Goal: Complete application form

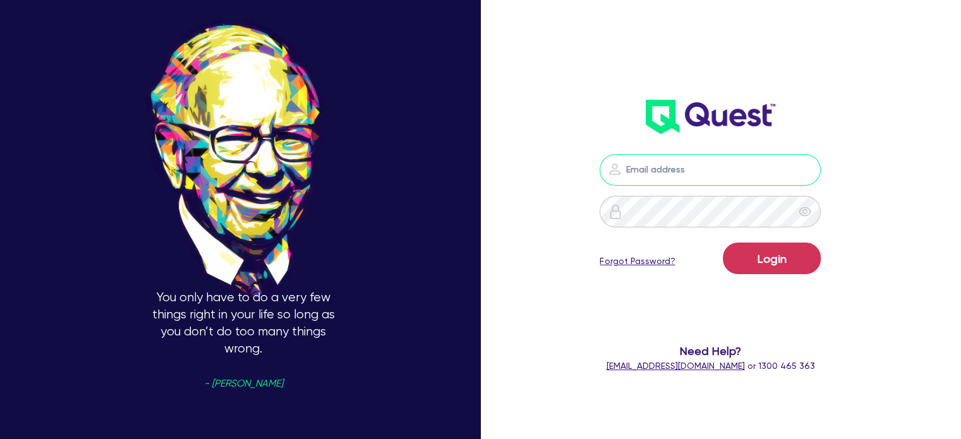
click at [697, 170] on input "email" at bounding box center [710, 170] width 221 height 32
type input "[EMAIL_ADDRESS][PERSON_NAME][DOMAIN_NAME]"
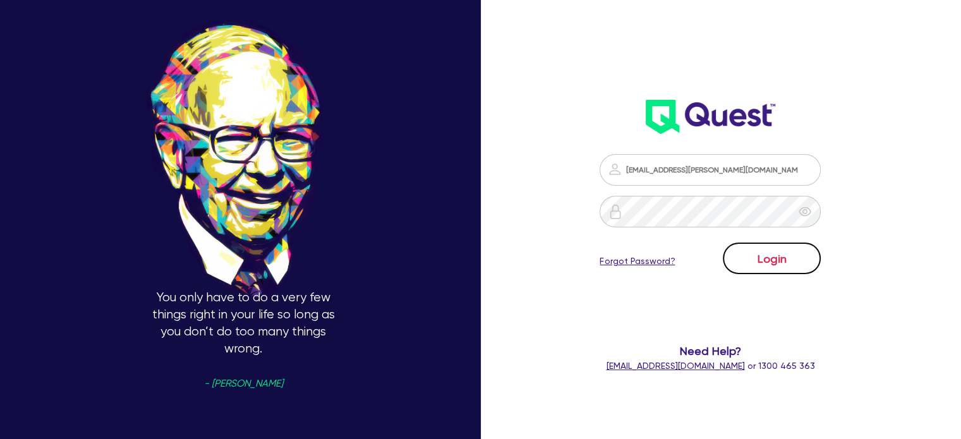
click at [785, 265] on button "Login" at bounding box center [772, 259] width 98 height 32
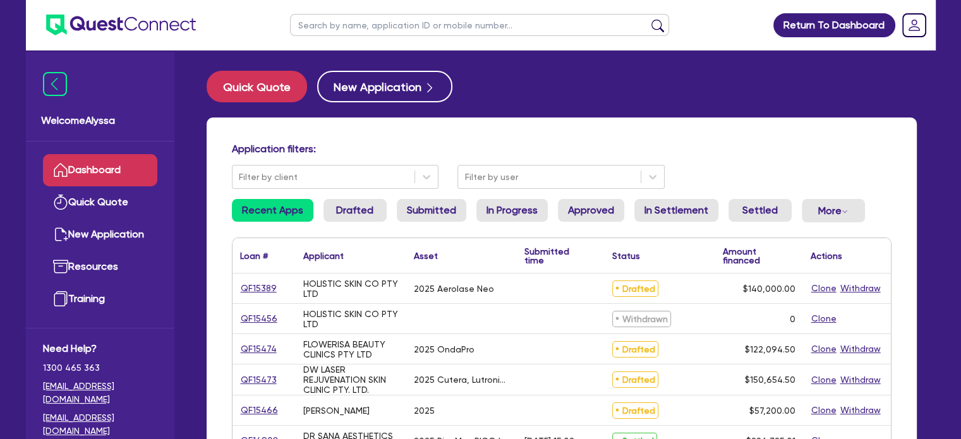
click at [507, 32] on input "text" at bounding box center [479, 25] width 379 height 22
type input "salt"
click at [648, 19] on button "submit" at bounding box center [658, 28] width 20 height 18
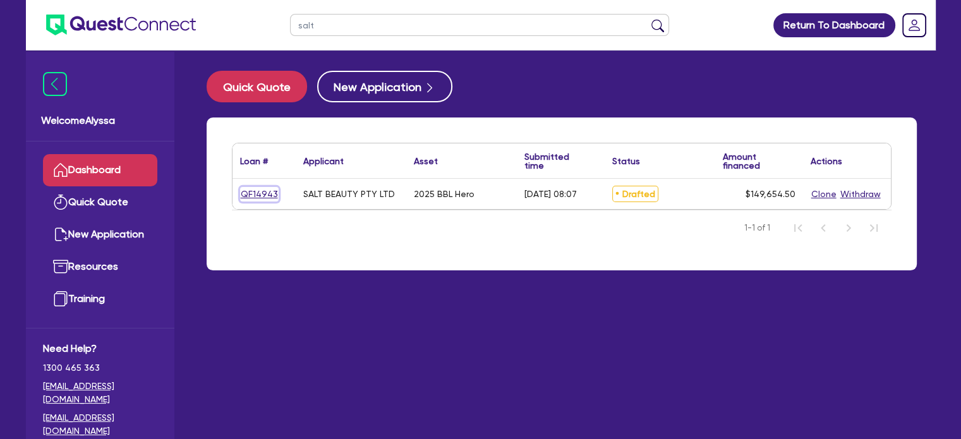
click at [248, 198] on link "QF14943" at bounding box center [259, 194] width 39 height 15
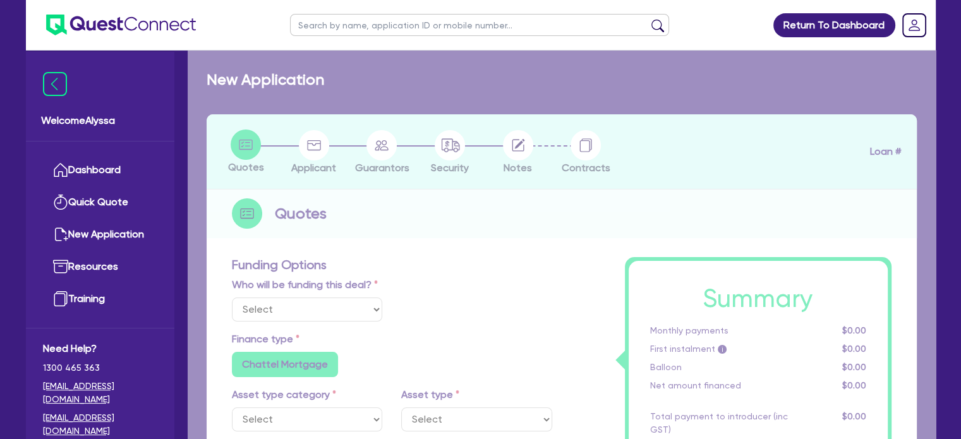
select select "Other"
select select "TERTIARY_ASSETS"
type input "2025"
type input "253,000"
type input "104,000"
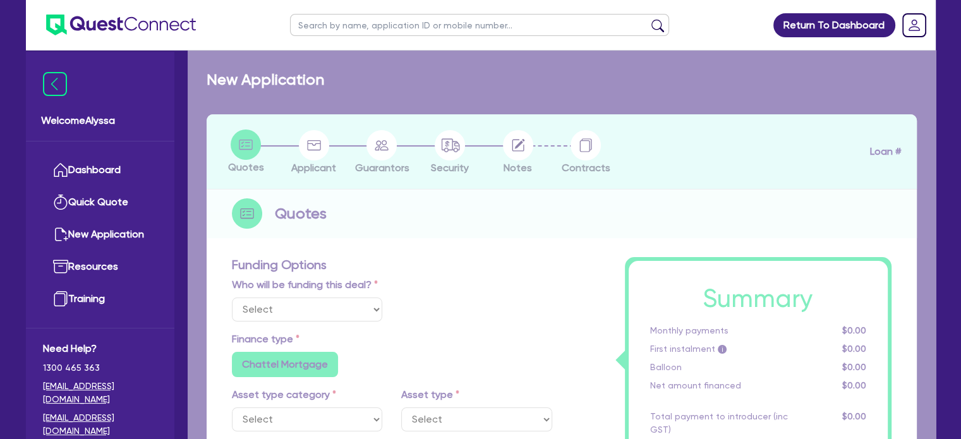
type input "4.5"
type input "6,734.45"
type input "9.15"
radio input "false"
radio input "true"
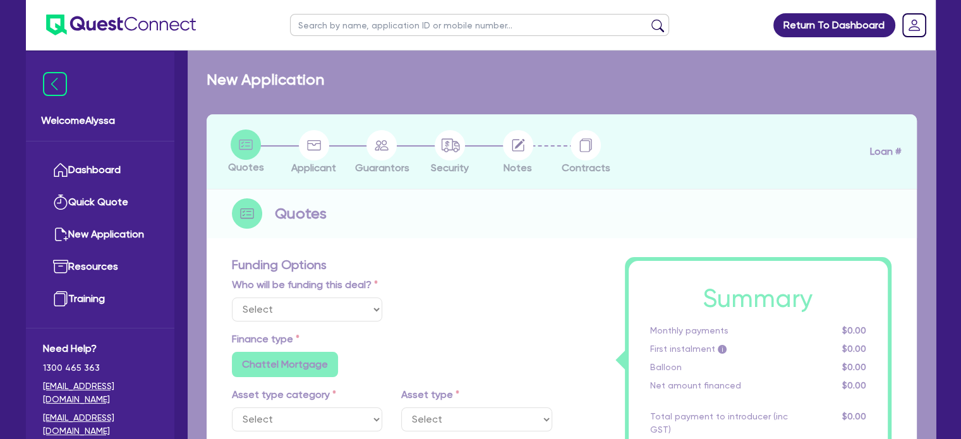
radio input "false"
select select "BEAUTY_EQUIPMENT"
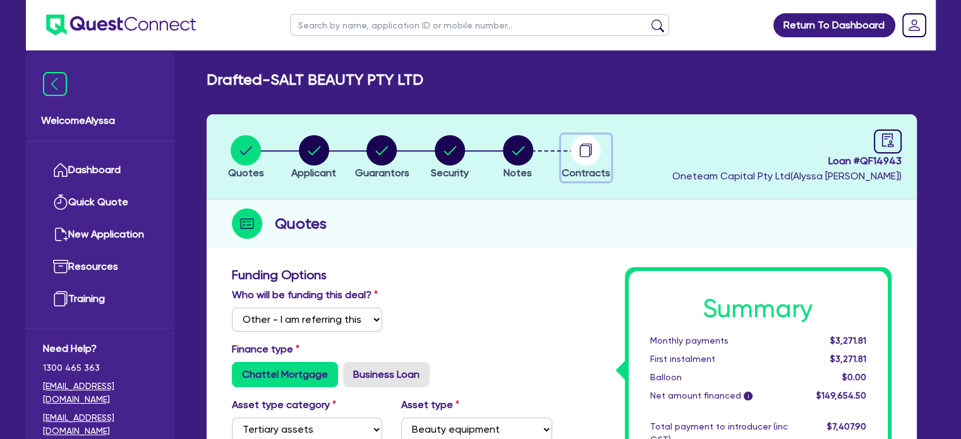
click at [602, 159] on div "button" at bounding box center [586, 150] width 49 height 30
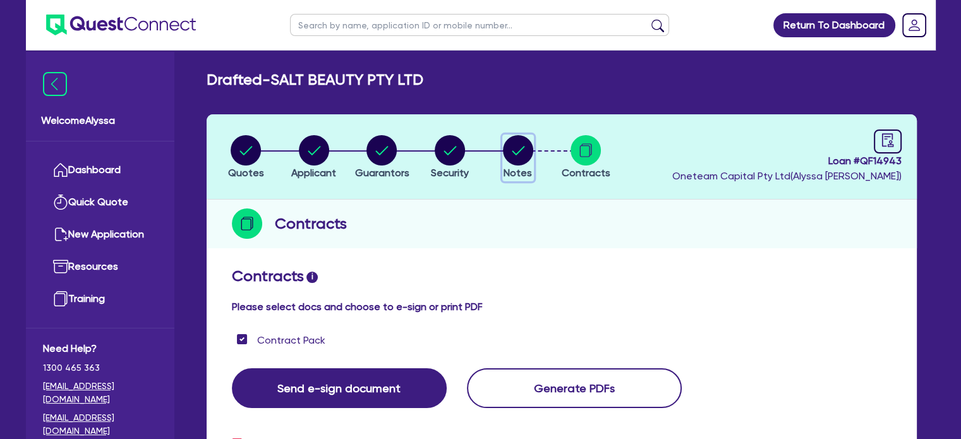
click at [526, 147] on circle "button" at bounding box center [518, 150] width 30 height 30
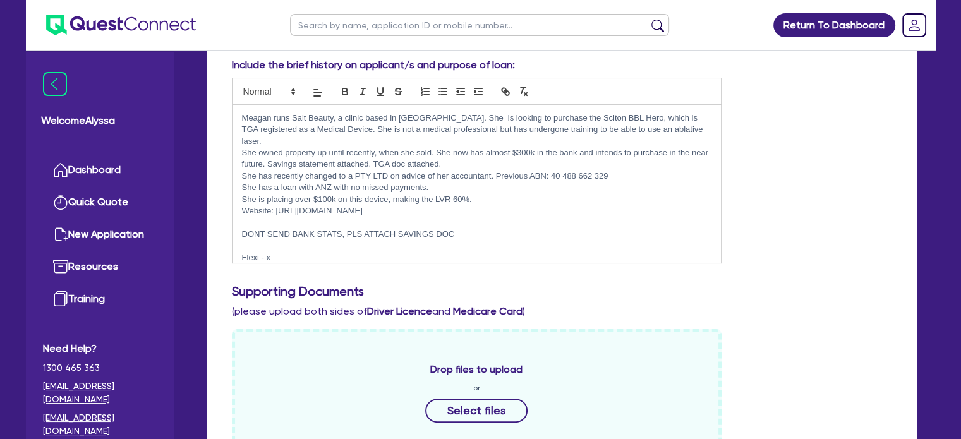
scroll to position [248, 0]
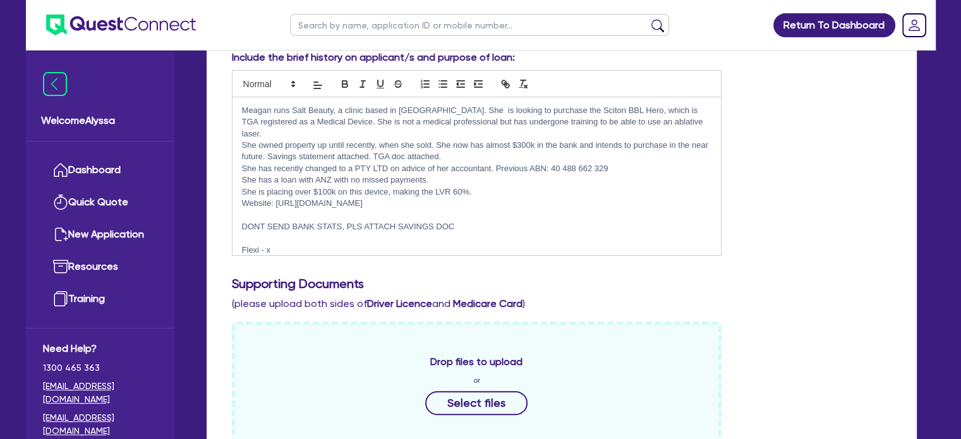
click at [406, 198] on p "Website: [URL][DOMAIN_NAME]" at bounding box center [477, 203] width 470 height 11
drag, startPoint x: 478, startPoint y: 179, endPoint x: 229, endPoint y: 178, distance: 248.9
click at [229, 178] on div "Include the brief history on applicant/s and purpose of loan: [PERSON_NAME] run…" at bounding box center [476, 153] width 509 height 206
click at [315, 174] on p "She has a loan with ANZ with no missed payments." at bounding box center [477, 179] width 470 height 11
click at [279, 174] on p "She has a loan with Toyota and ANZ with no missed payments." at bounding box center [477, 179] width 470 height 11
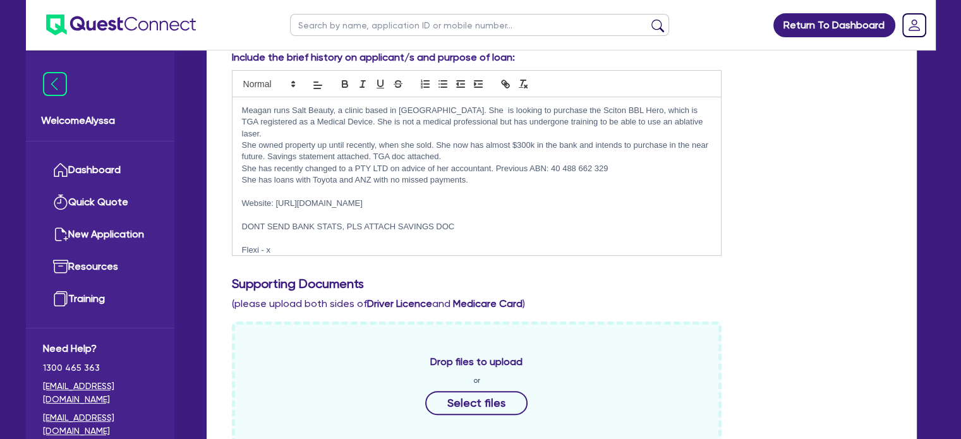
click at [519, 174] on p "She has loans with Toyota and ANZ with no missed payments." at bounding box center [477, 179] width 470 height 11
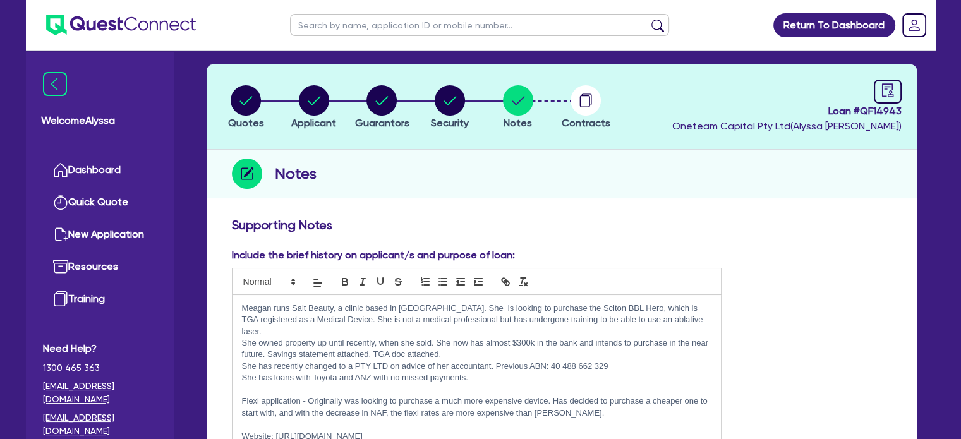
scroll to position [38, 0]
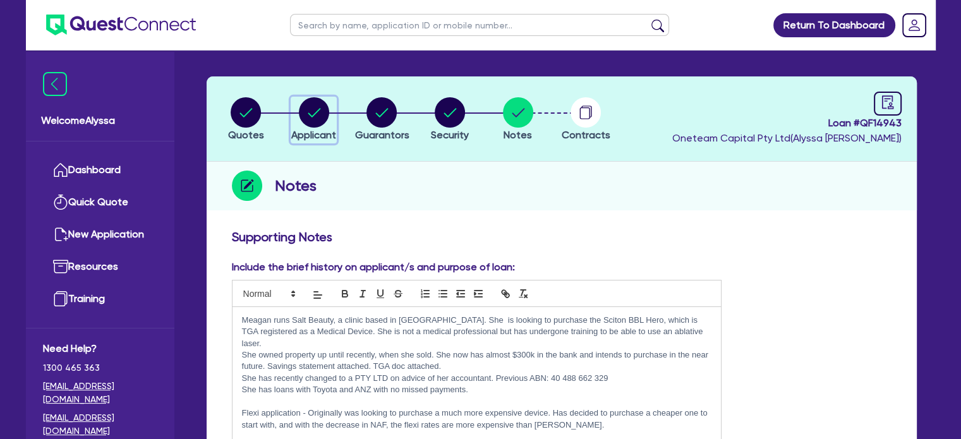
click at [315, 105] on circle "button" at bounding box center [314, 112] width 30 height 30
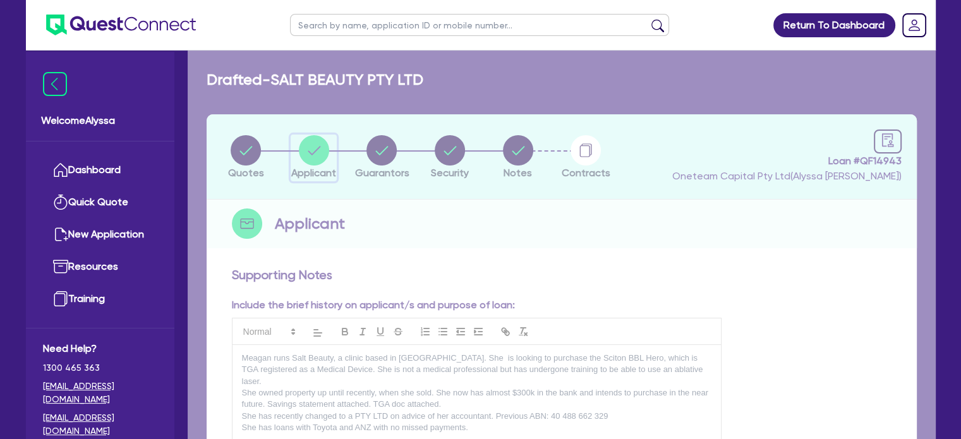
select select "COMPANY"
select select "HEALTH_BEAUTY"
select select "HAIR_BEAUTY_SALONS"
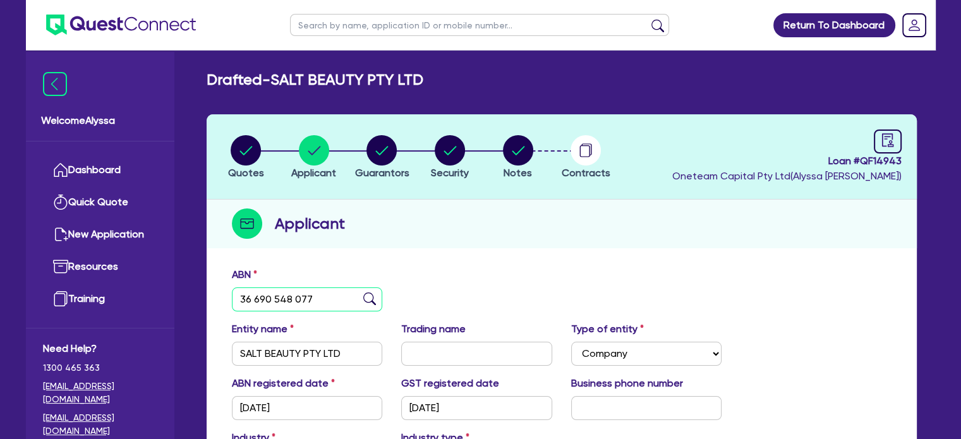
drag, startPoint x: 336, startPoint y: 293, endPoint x: 230, endPoint y: 286, distance: 106.4
click at [230, 286] on div "ABN 36 690 548 077" at bounding box center [307, 289] width 170 height 44
click at [520, 150] on icon "button" at bounding box center [518, 150] width 13 height 9
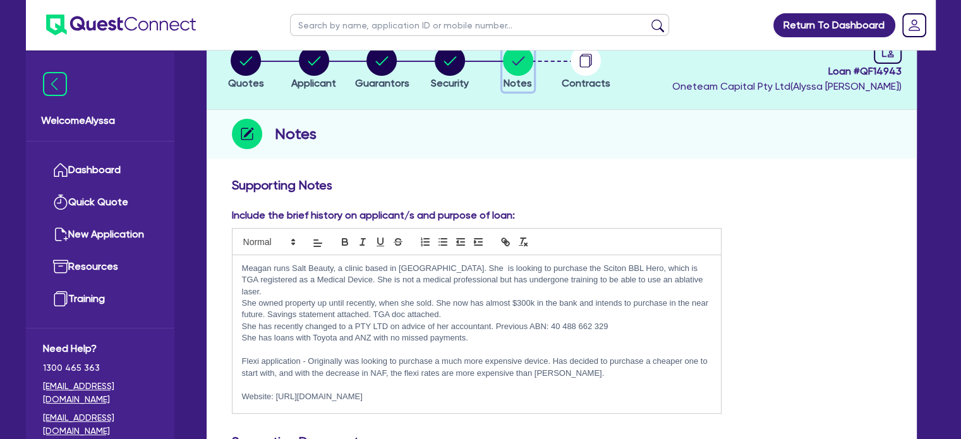
scroll to position [92, 0]
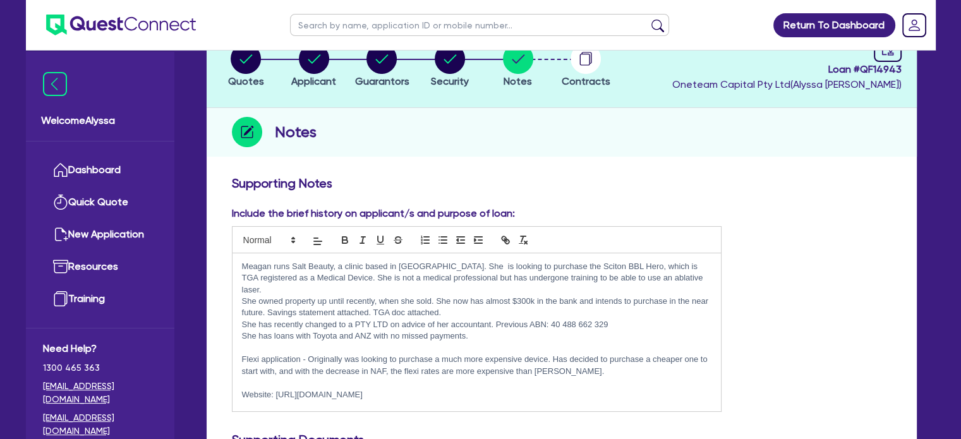
drag, startPoint x: 394, startPoint y: 382, endPoint x: 230, endPoint y: 255, distance: 207.3
click at [230, 255] on div "Include the brief history on applicant/s and purpose of loan: [PERSON_NAME] run…" at bounding box center [476, 309] width 509 height 206
copy div "Meagan runs Salt Beauty, a clinic based in [GEOGRAPHIC_DATA]. She is looking to…"
click at [318, 70] on circle "button" at bounding box center [314, 59] width 30 height 30
select select "COMPANY"
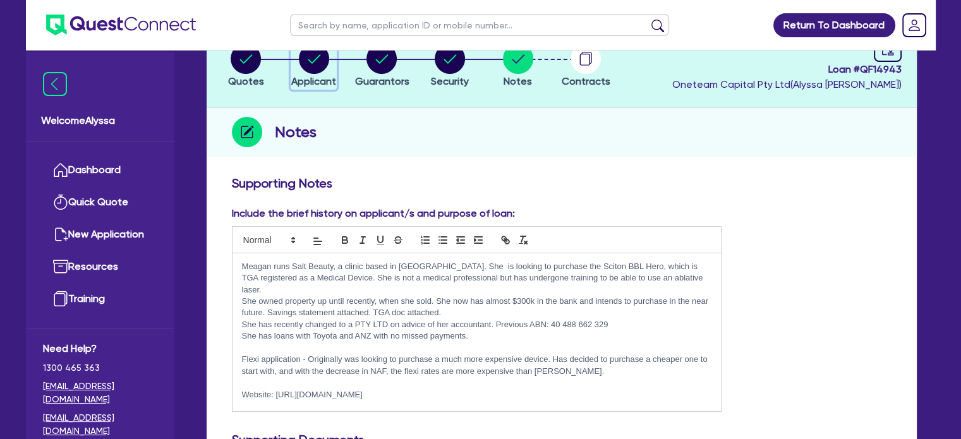
select select "HEALTH_BEAUTY"
select select "HAIR_BEAUTY_SALONS"
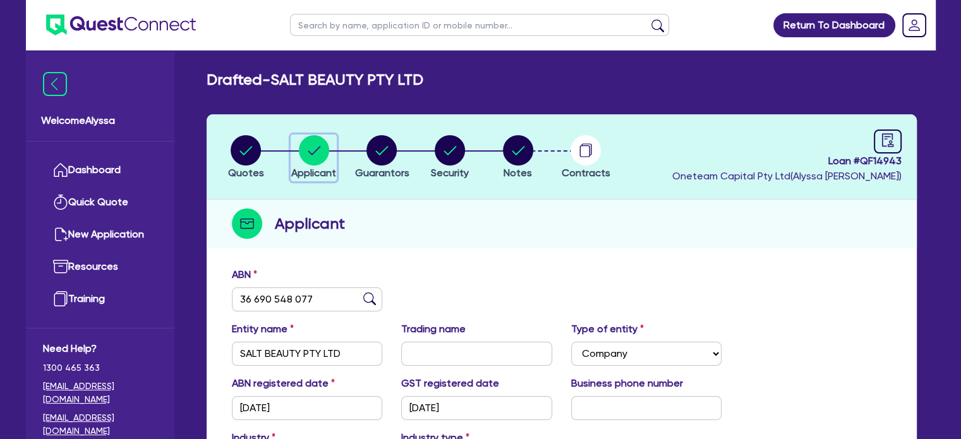
scroll to position [202, 0]
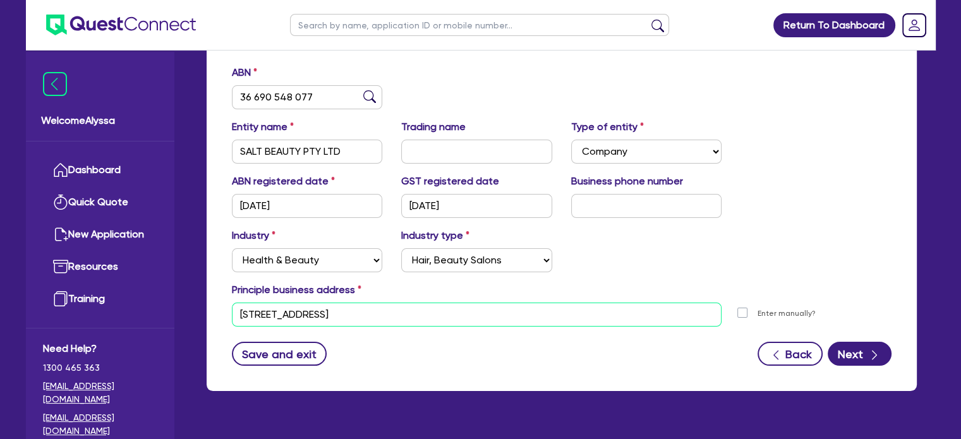
drag, startPoint x: 437, startPoint y: 315, endPoint x: 210, endPoint y: 297, distance: 227.6
click at [210, 297] on div "ABN 36 690 548 077 Entity name SALT BEAUTY PTY LTD Trading name Type of entity …" at bounding box center [562, 225] width 710 height 332
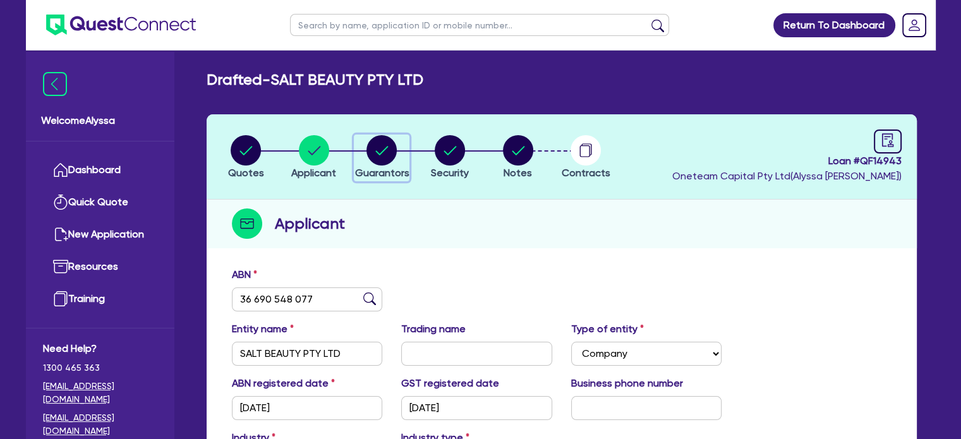
click at [376, 144] on circle "button" at bounding box center [381, 150] width 30 height 30
select select "MRS"
select select "[GEOGRAPHIC_DATA]"
select select "MARRIED"
select select "CASH"
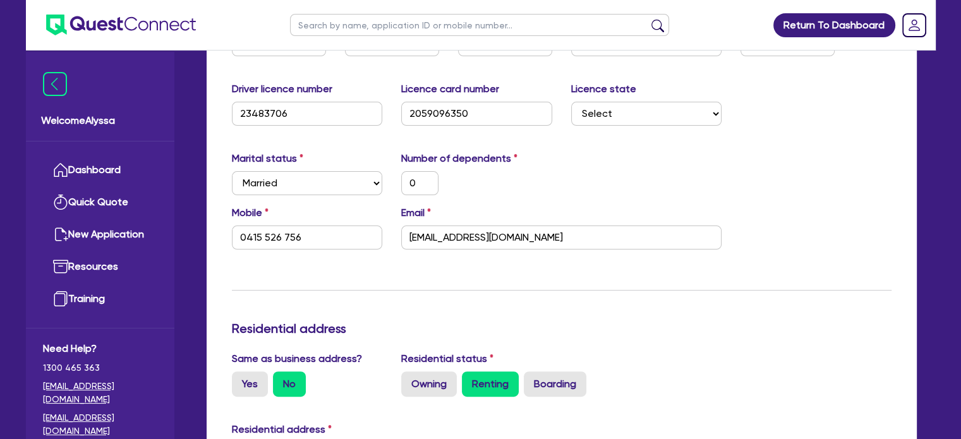
scroll to position [286, 0]
drag, startPoint x: 556, startPoint y: 233, endPoint x: 397, endPoint y: 236, distance: 159.3
click at [397, 236] on div "Email [EMAIL_ADDRESS][DOMAIN_NAME]" at bounding box center [561, 227] width 339 height 44
drag, startPoint x: 313, startPoint y: 231, endPoint x: 193, endPoint y: 221, distance: 120.5
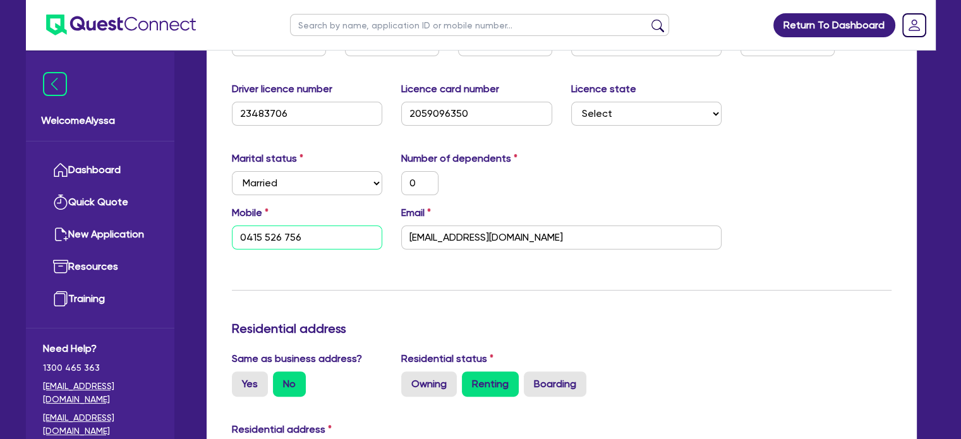
scroll to position [0, 0]
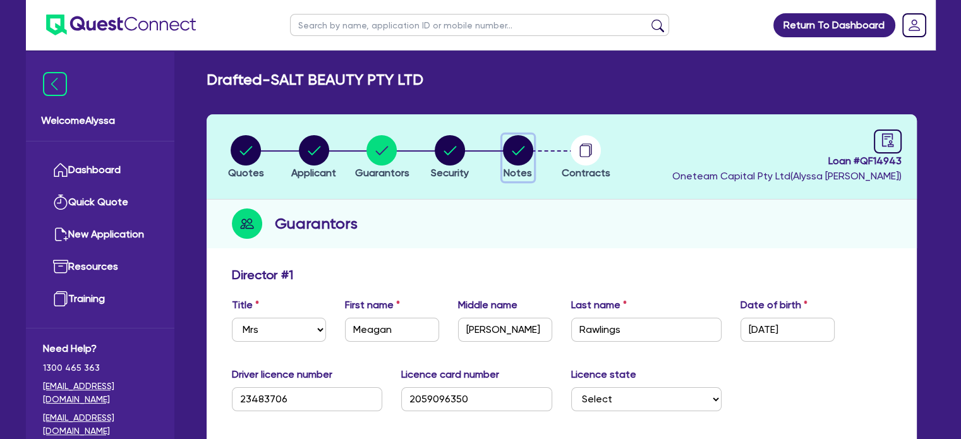
click at [516, 155] on circle "button" at bounding box center [518, 150] width 30 height 30
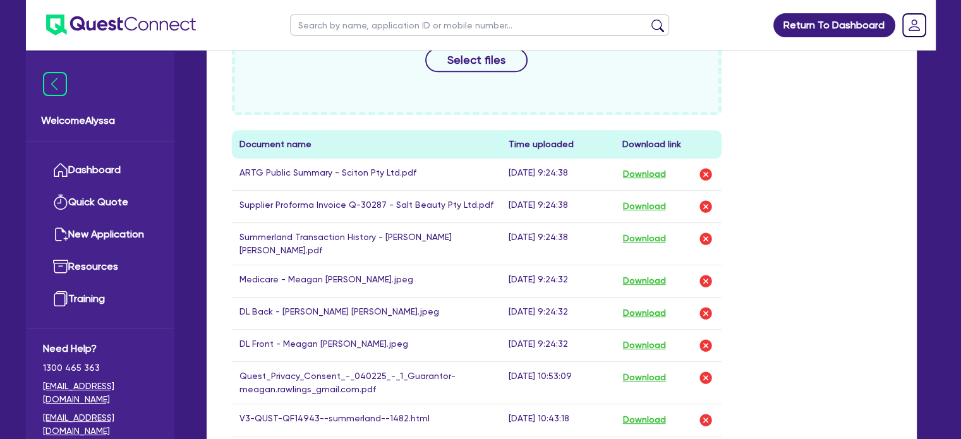
scroll to position [622, 0]
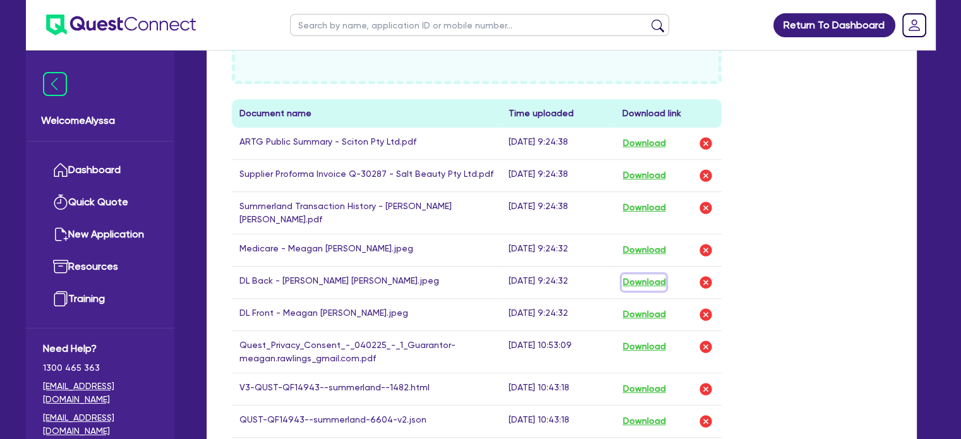
click at [648, 274] on button "Download" at bounding box center [644, 282] width 44 height 16
click at [645, 306] on button "Download" at bounding box center [644, 314] width 44 height 16
click at [642, 242] on button "Download" at bounding box center [644, 250] width 44 height 16
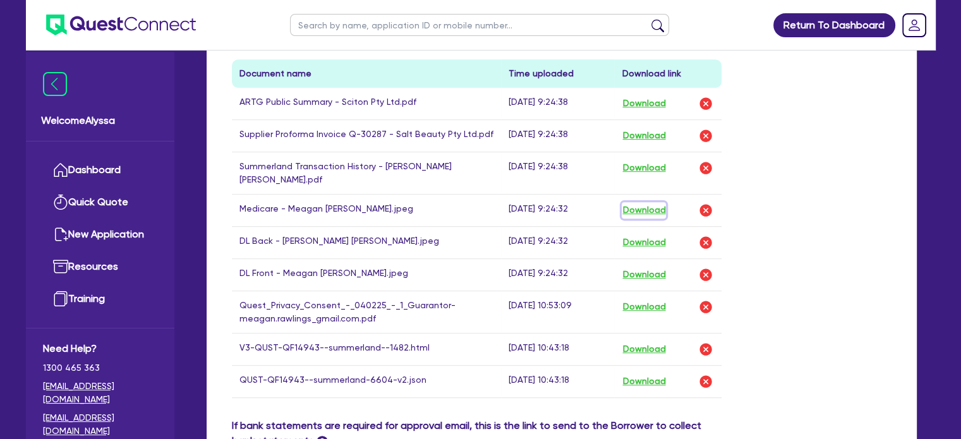
scroll to position [663, 0]
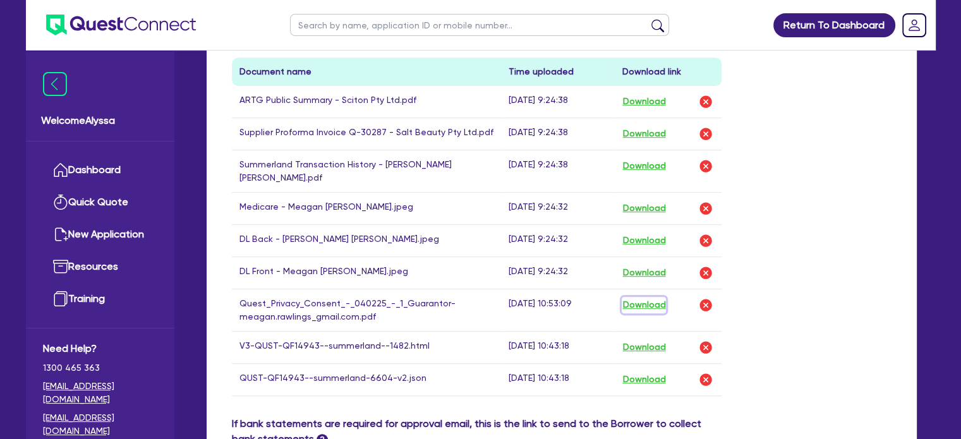
click at [657, 297] on button "Download" at bounding box center [644, 305] width 44 height 16
click at [639, 164] on button "Download" at bounding box center [644, 166] width 44 height 16
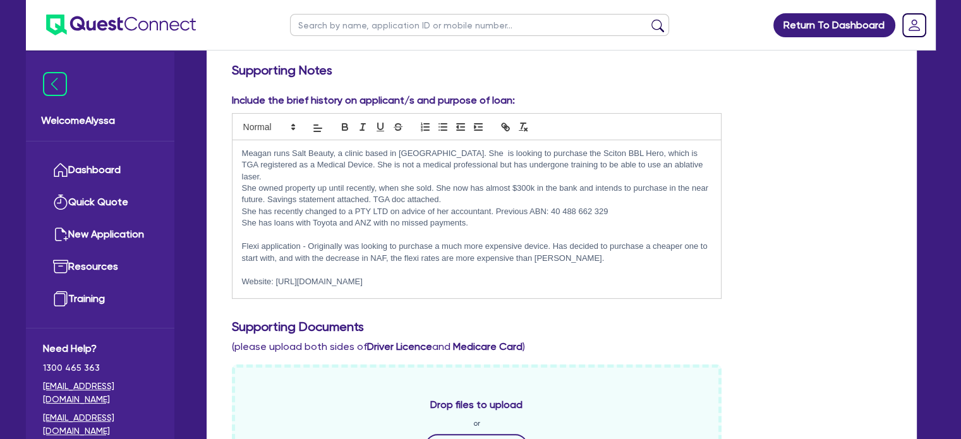
scroll to position [204, 0]
